Goal: Find specific page/section: Find specific page/section

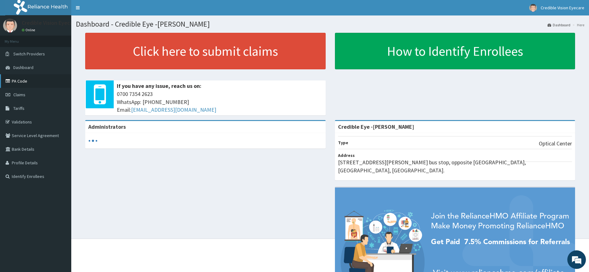
click at [31, 78] on link "PA Code" at bounding box center [35, 81] width 71 height 14
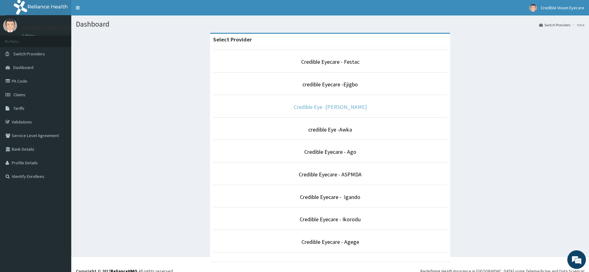
click at [341, 108] on link "Credible Eye -[PERSON_NAME]" at bounding box center [330, 106] width 73 height 7
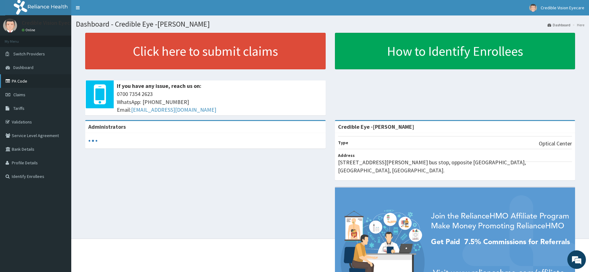
click at [12, 82] on link "PA Code" at bounding box center [35, 81] width 71 height 14
